Goal: Information Seeking & Learning: Learn about a topic

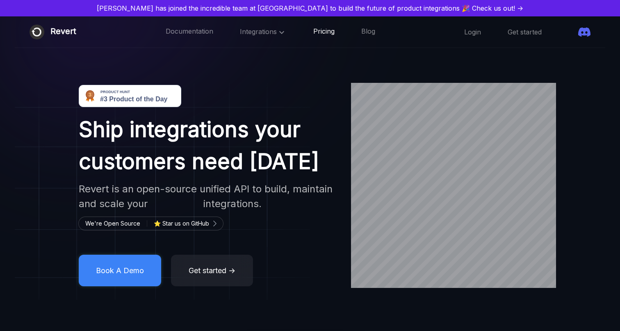
click at [313, 29] on link "Pricing" at bounding box center [323, 32] width 21 height 11
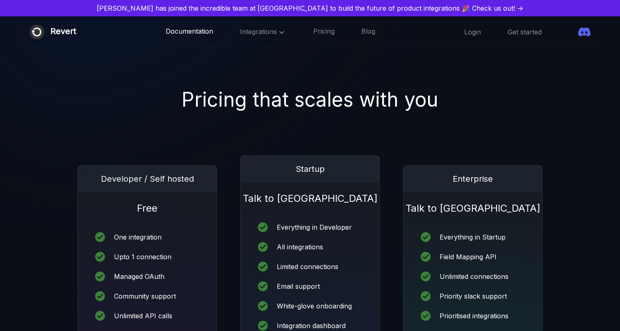
click at [171, 34] on link "Documentation" at bounding box center [190, 32] width 48 height 11
click at [569, 32] on span at bounding box center [569, 32] width 0 height 0
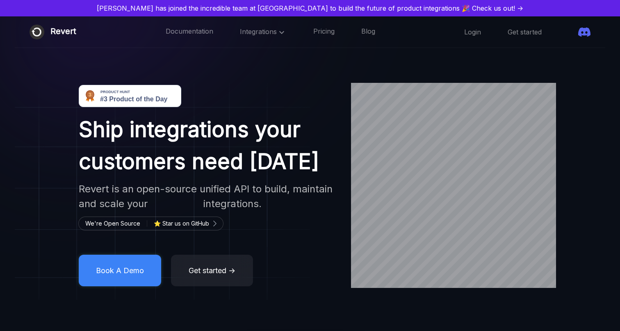
click at [277, 30] on icon at bounding box center [282, 32] width 10 height 10
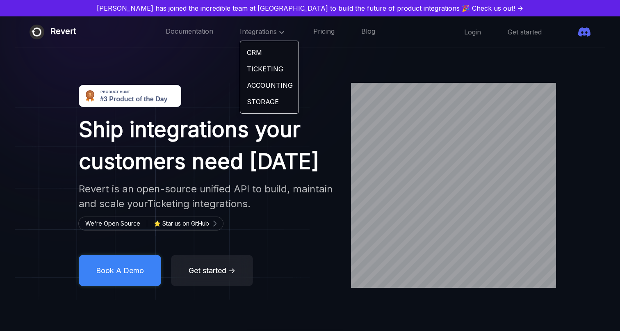
click at [240, 51] on link "CRM" at bounding box center [269, 52] width 58 height 16
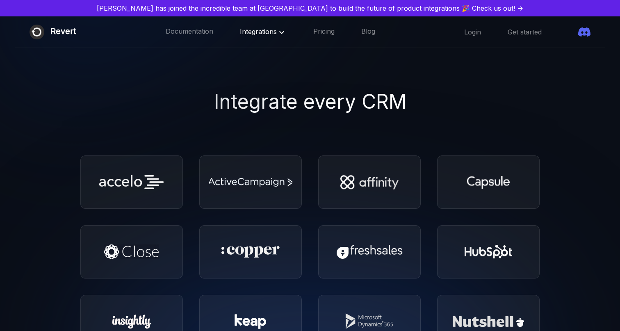
click at [240, 31] on span "Integrations" at bounding box center [263, 31] width 47 height 8
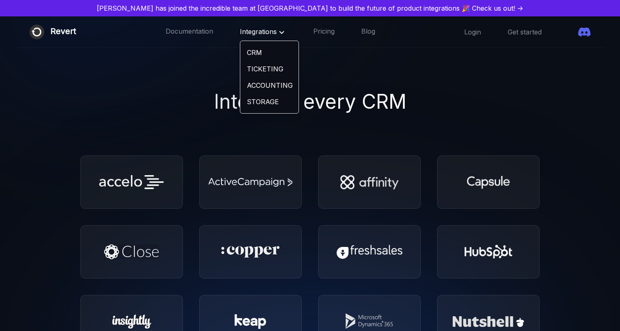
click at [240, 70] on link "TICKETING" at bounding box center [269, 69] width 58 height 16
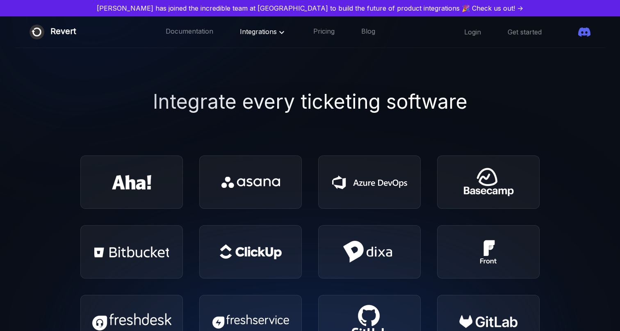
click at [245, 30] on span "Integrations" at bounding box center [263, 31] width 47 height 8
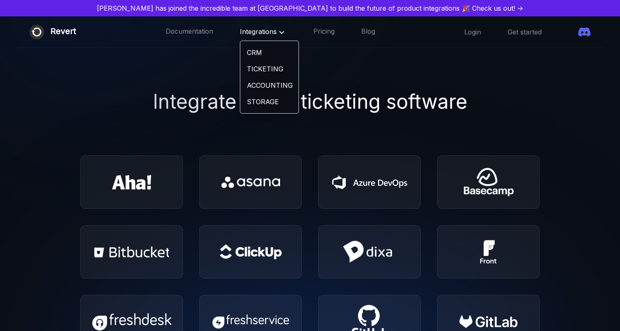
click at [252, 83] on link "ACCOUNTING" at bounding box center [269, 85] width 58 height 16
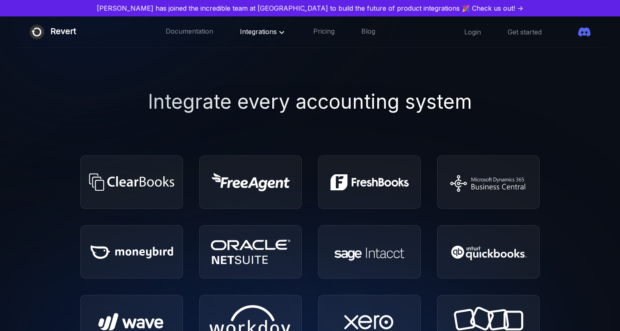
click at [252, 30] on span "Integrations" at bounding box center [263, 31] width 47 height 8
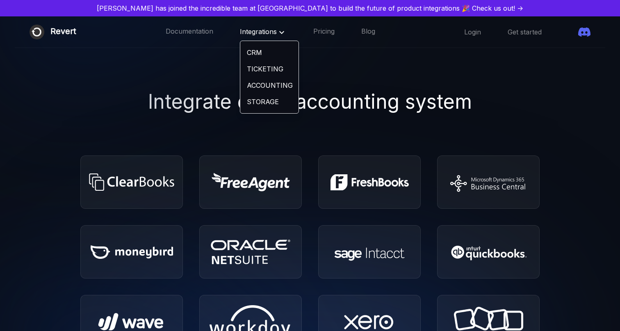
click at [252, 101] on link "STORAGE" at bounding box center [269, 102] width 58 height 16
